Goal: Navigation & Orientation: Understand site structure

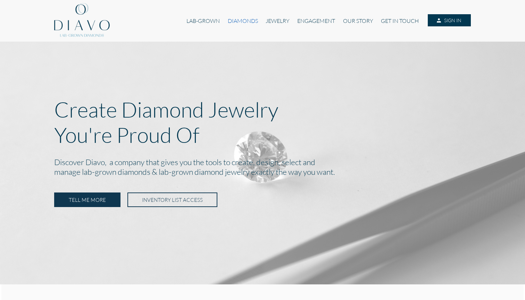
click at [247, 19] on link "DIAMONDS" at bounding box center [243, 20] width 38 height 13
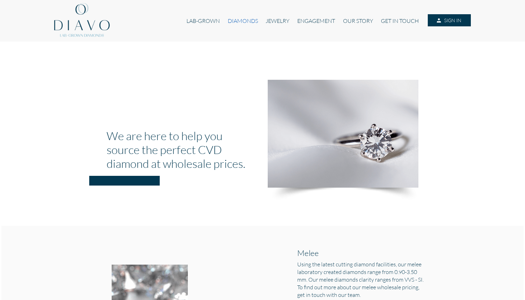
click at [235, 22] on link "DIAMONDS" at bounding box center [243, 20] width 38 height 13
click at [214, 22] on link "LAB-GROWN" at bounding box center [203, 20] width 41 height 13
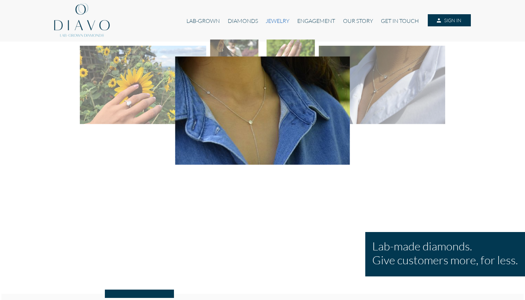
click at [281, 22] on link "JEWELRY" at bounding box center [278, 20] width 32 height 13
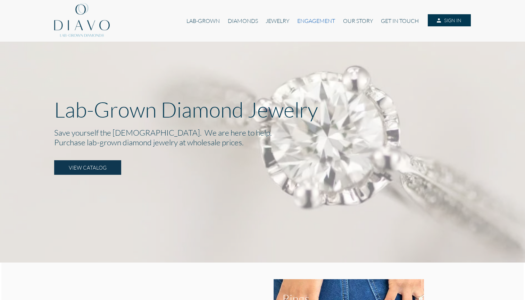
click at [298, 22] on link "ENGAGEMENT" at bounding box center [315, 20] width 45 height 13
